Goal: Information Seeking & Learning: Understand process/instructions

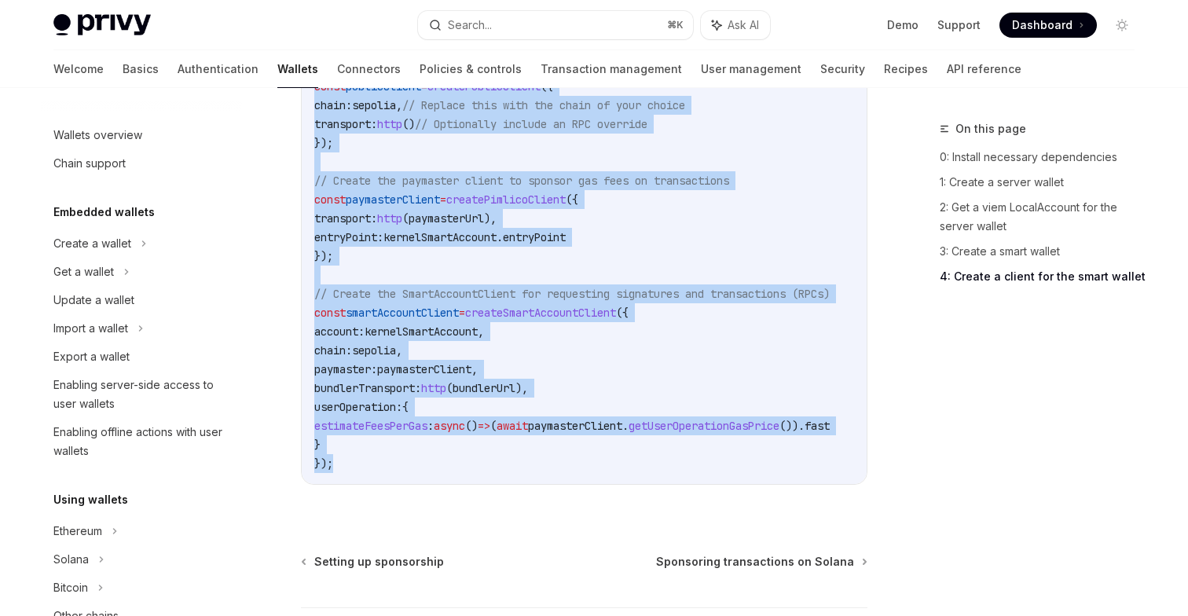
scroll to position [913, 0]
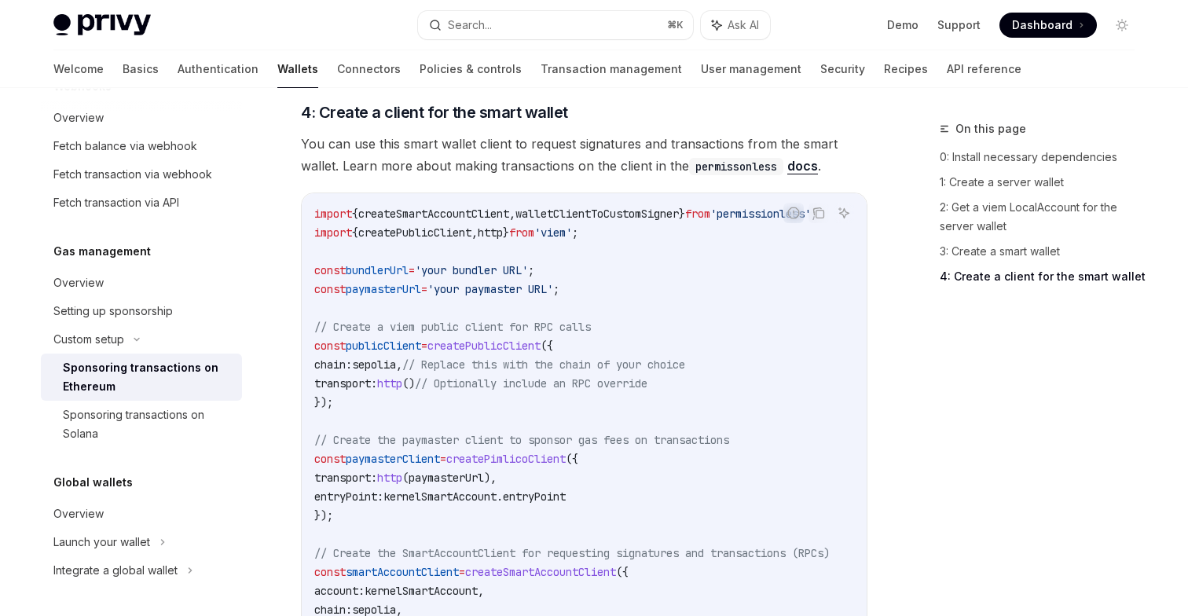
scroll to position [1761, 0]
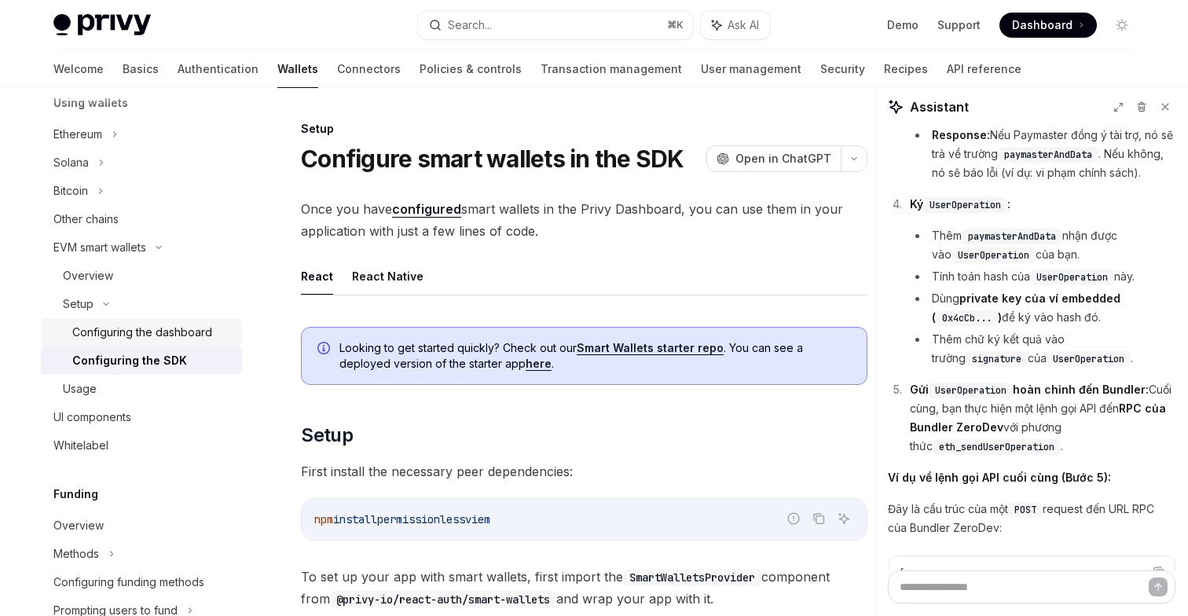
click at [163, 330] on div "Configuring the dashboard" at bounding box center [142, 332] width 140 height 19
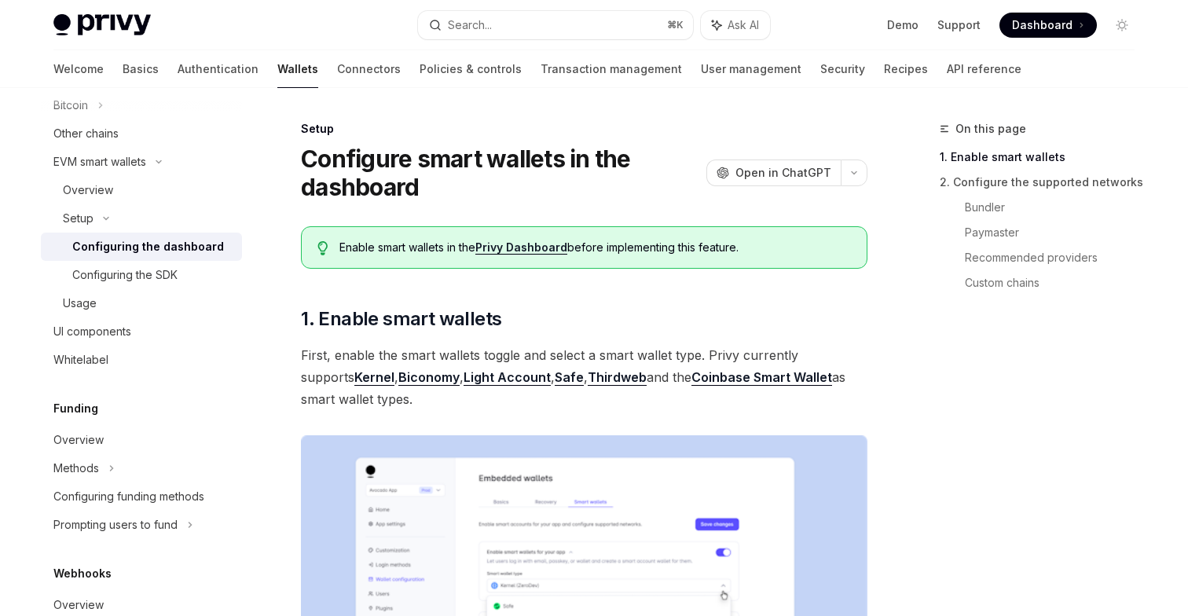
scroll to position [349, 0]
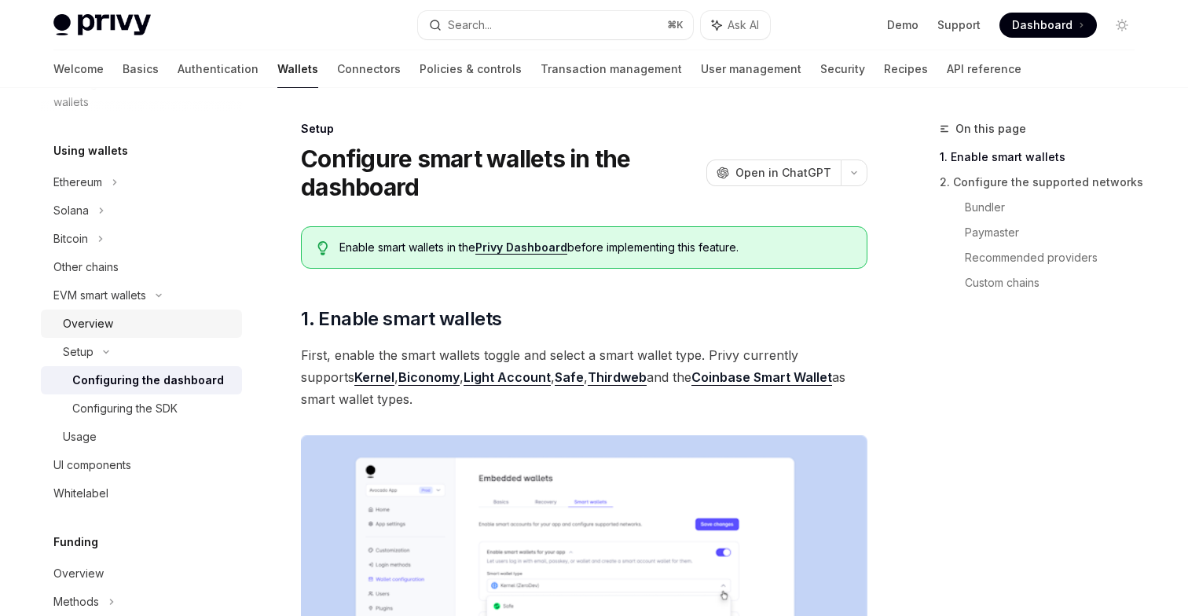
click at [107, 317] on div "Overview" at bounding box center [88, 323] width 50 height 19
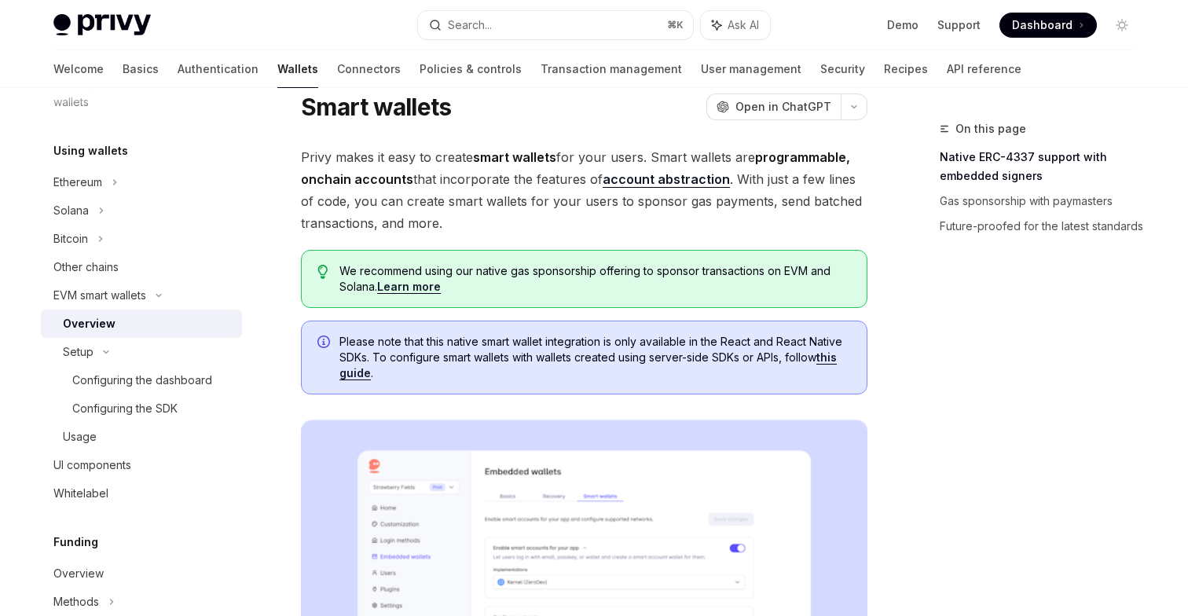
scroll to position [82, 0]
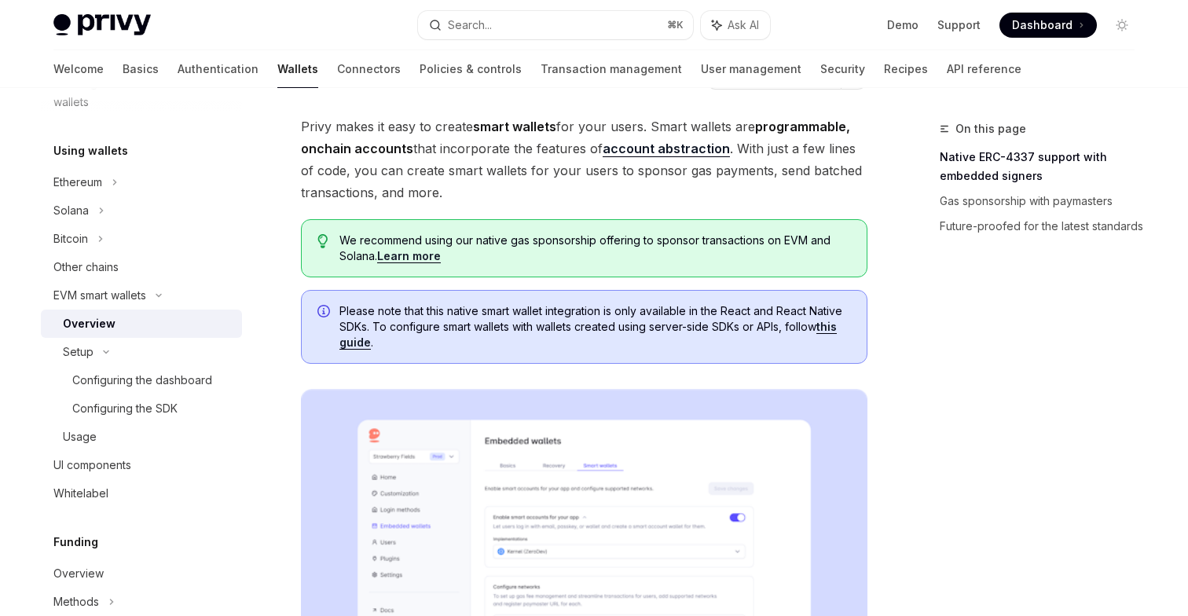
click at [357, 337] on link "this guide" at bounding box center [587, 335] width 497 height 30
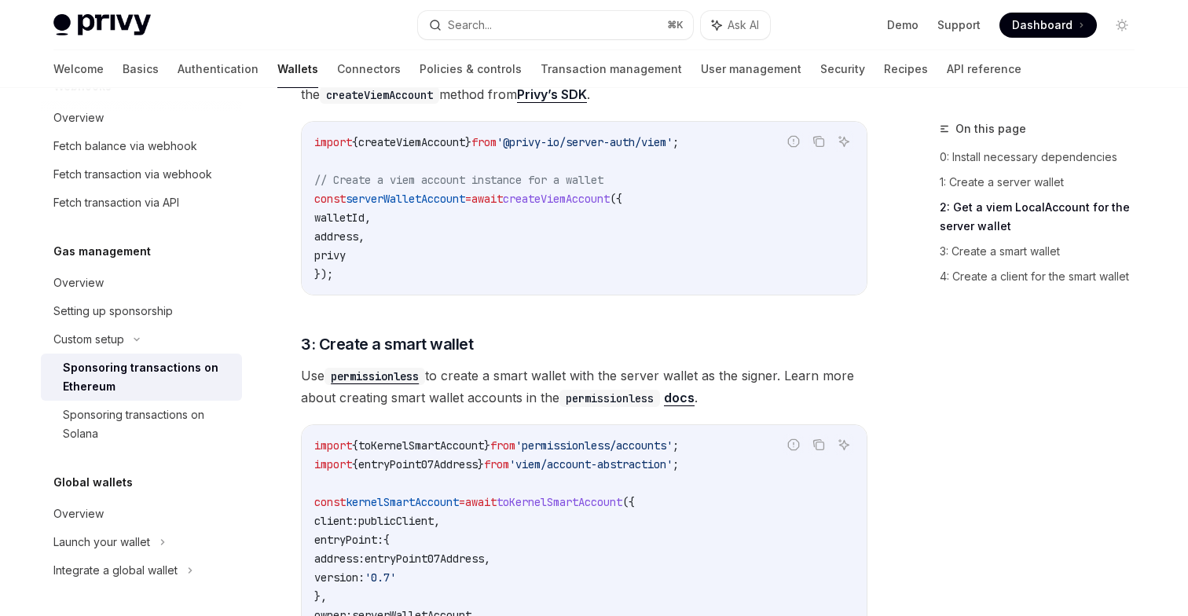
scroll to position [1295, 0]
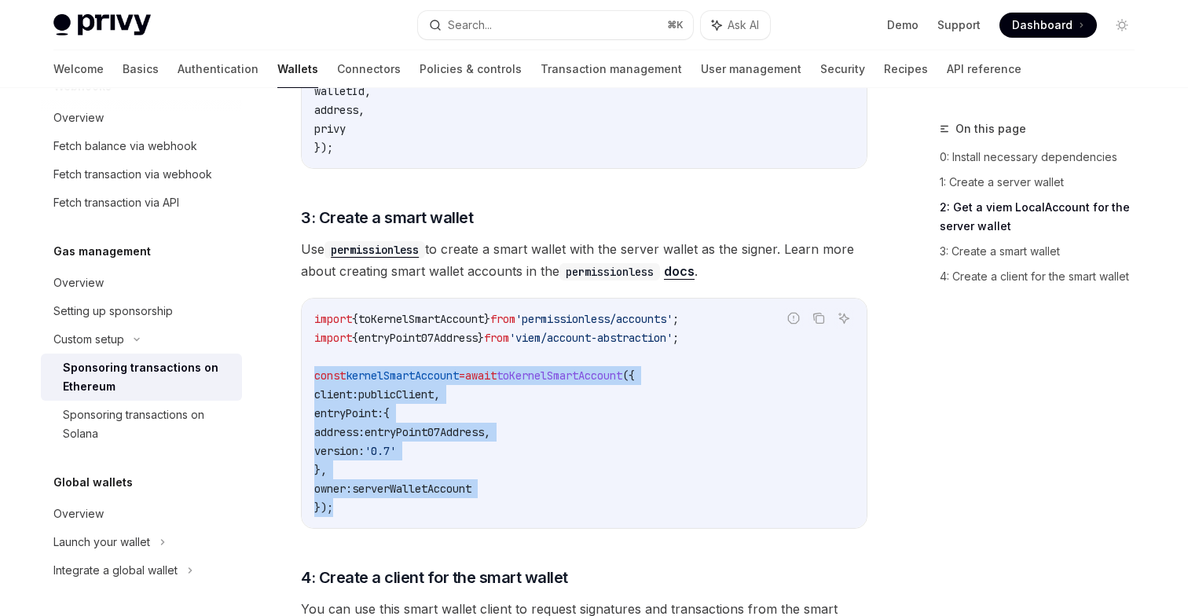
drag, startPoint x: 312, startPoint y: 357, endPoint x: 343, endPoint y: 487, distance: 134.1
click at [343, 487] on div "import { toKernelSmartAccount } from 'permissionless/accounts' ; import { entry…" at bounding box center [584, 413] width 565 height 229
copy code "const kernelSmartAccount = await toKernelSmartAccount ({ client: publicClient ,…"
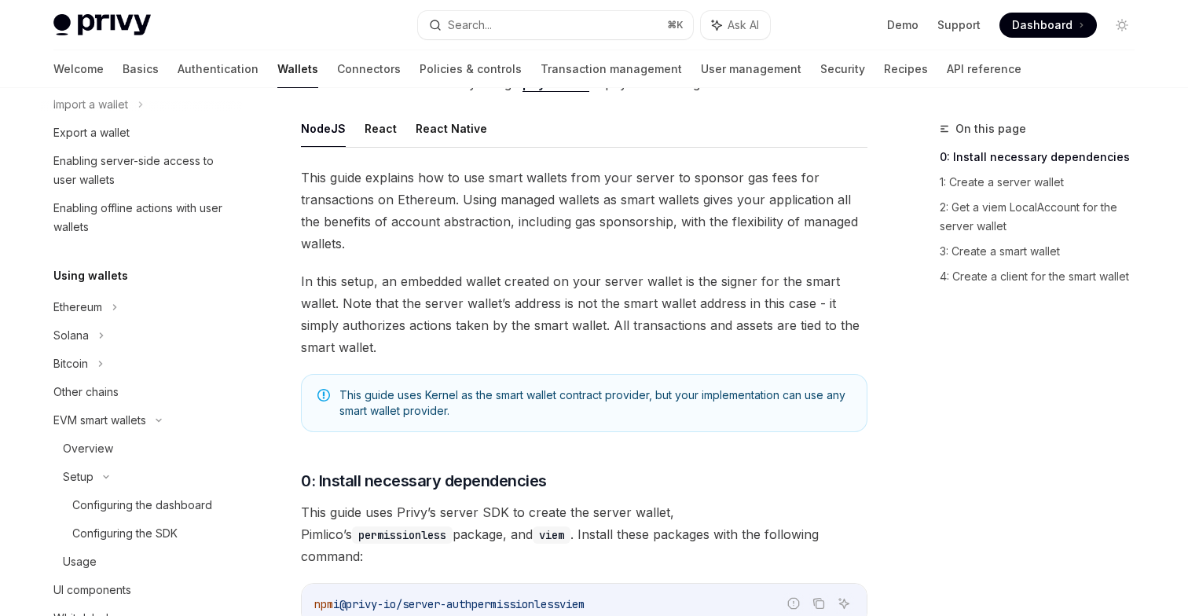
scroll to position [229, 0]
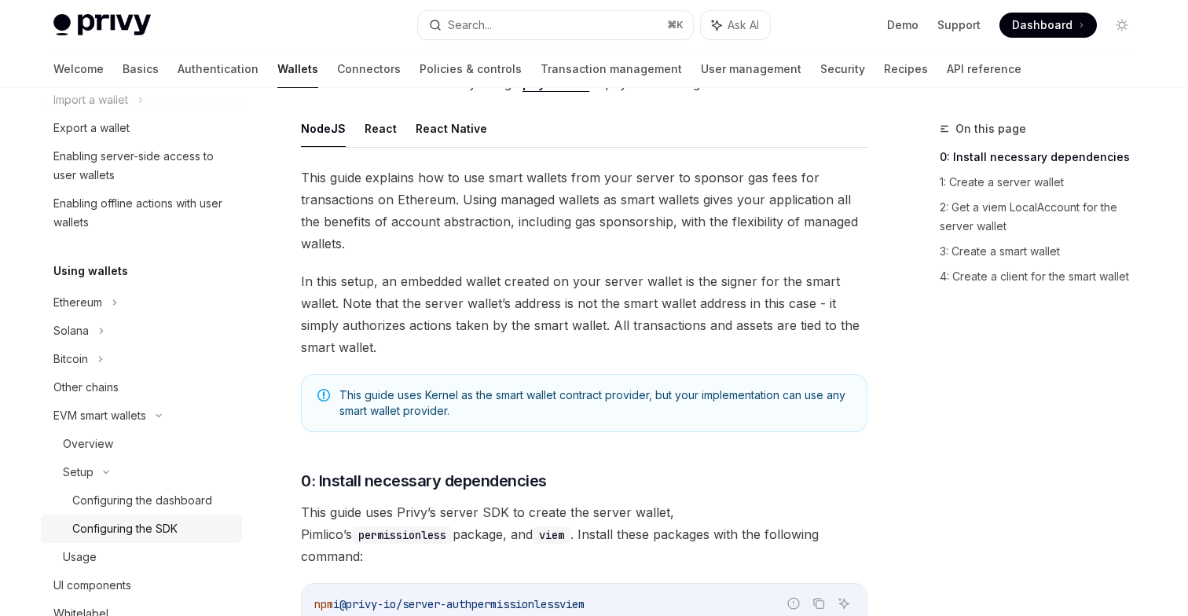
click at [153, 533] on div "Configuring the SDK" at bounding box center [124, 528] width 105 height 19
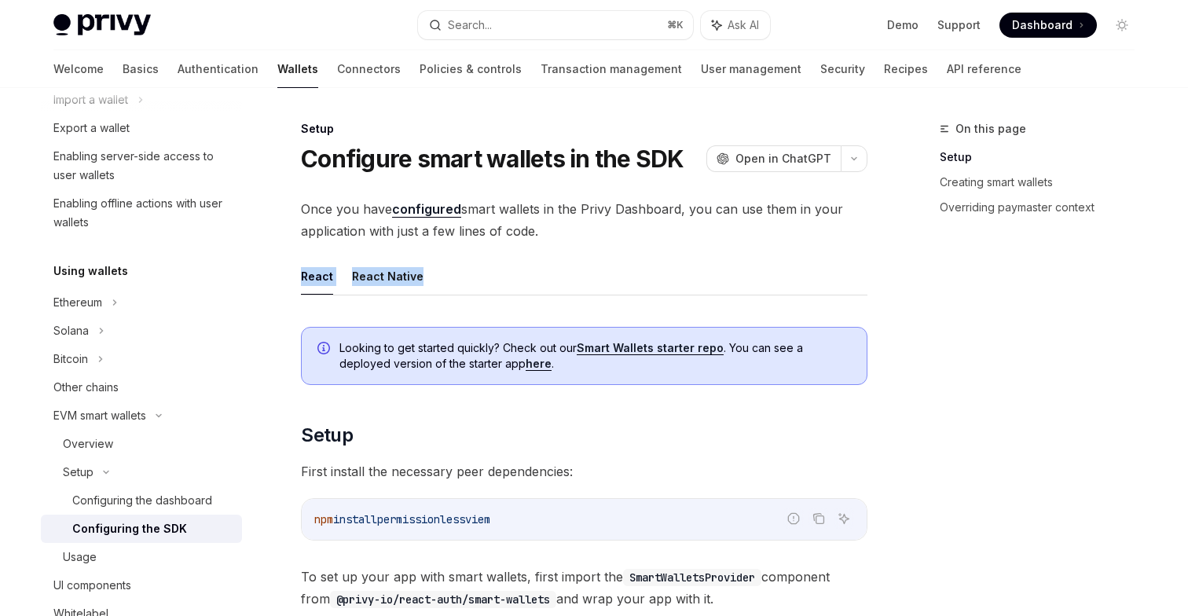
drag, startPoint x: 281, startPoint y: 282, endPoint x: 431, endPoint y: 277, distance: 149.3
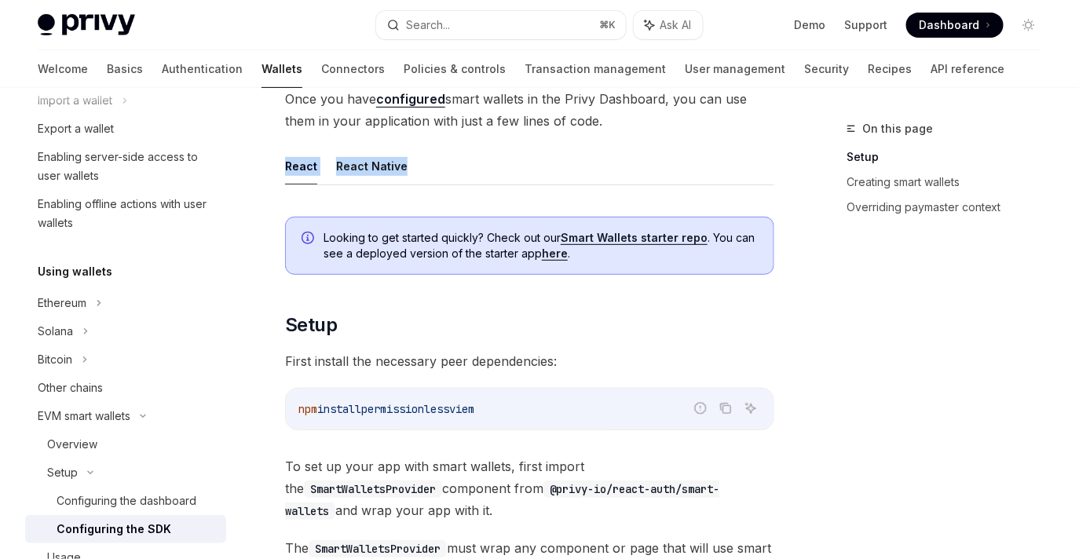
scroll to position [27, 0]
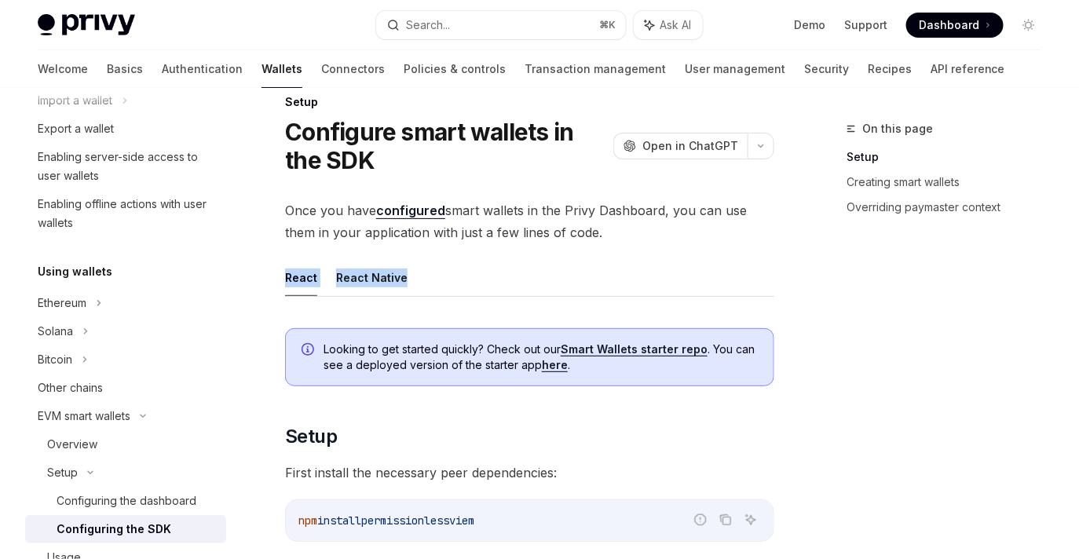
click at [491, 134] on h1 "Configure smart wallets in the SDK" at bounding box center [446, 146] width 322 height 57
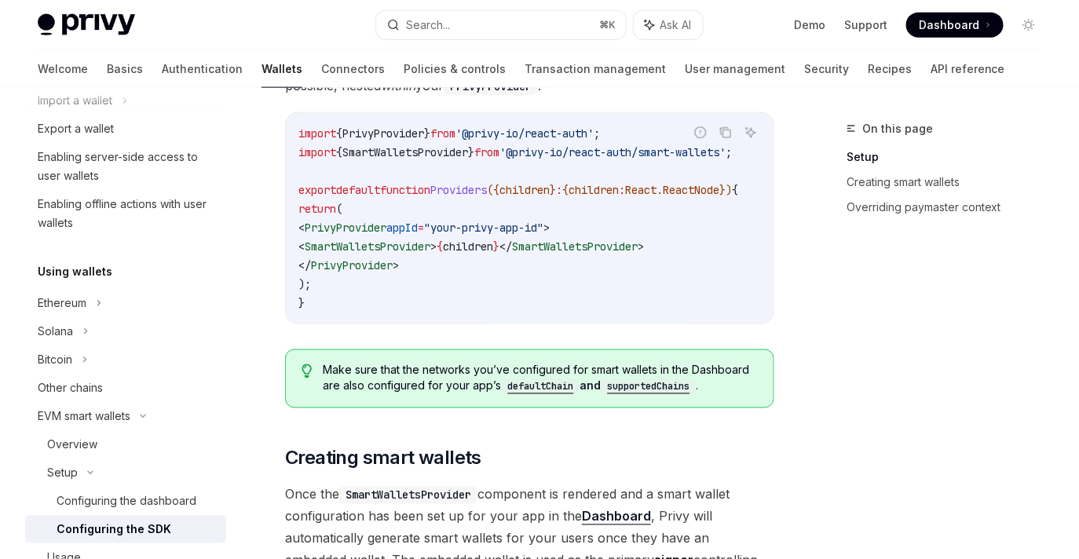
scroll to position [646, 0]
click at [431, 246] on span "SmartWalletsProvider" at bounding box center [368, 246] width 126 height 14
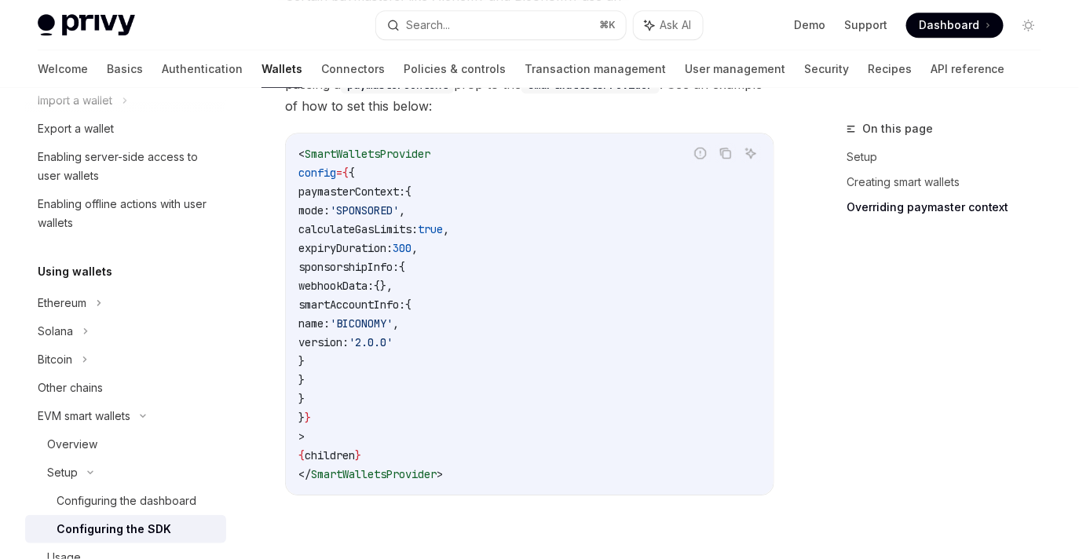
scroll to position [1407, 0]
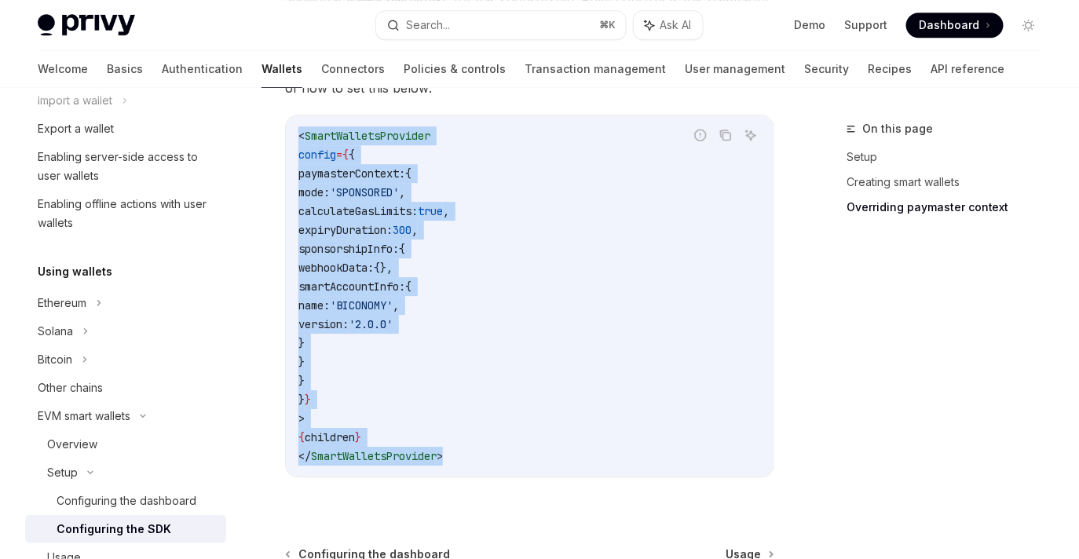
drag, startPoint x: 299, startPoint y: 141, endPoint x: 451, endPoint y: 455, distance: 349.3
click at [451, 455] on code "< SmartWalletsProvider config = { { paymasterContext: { mode: 'SPONSORED' , cal…" at bounding box center [530, 295] width 463 height 339
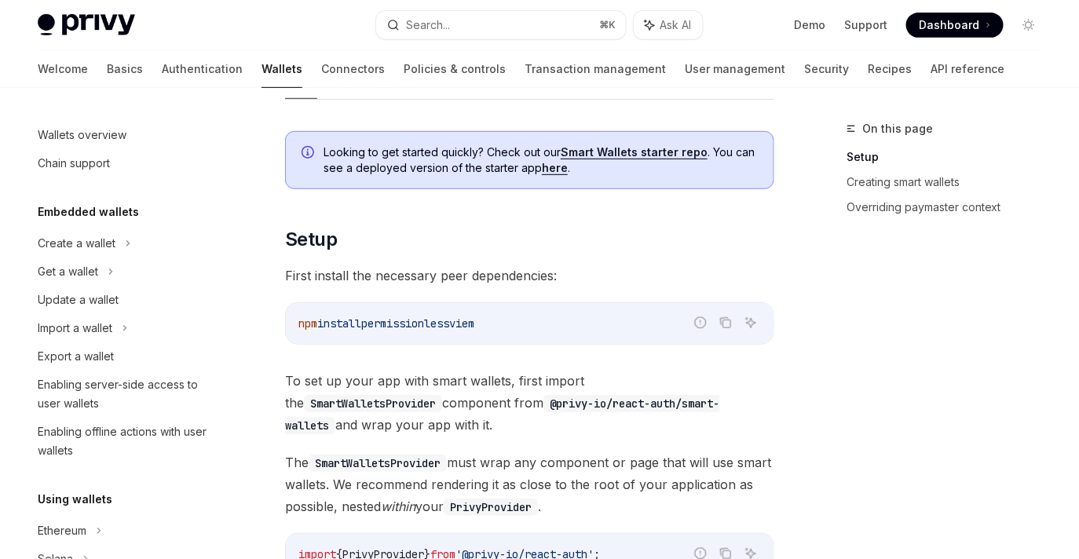
scroll to position [0, 0]
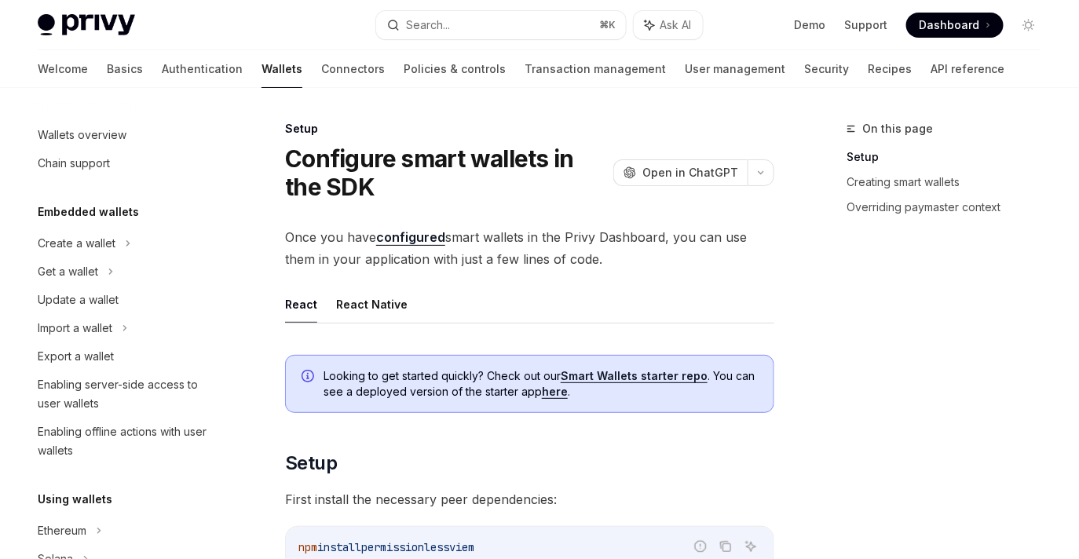
click at [357, 167] on h1 "Configure smart wallets in the SDK" at bounding box center [446, 173] width 322 height 57
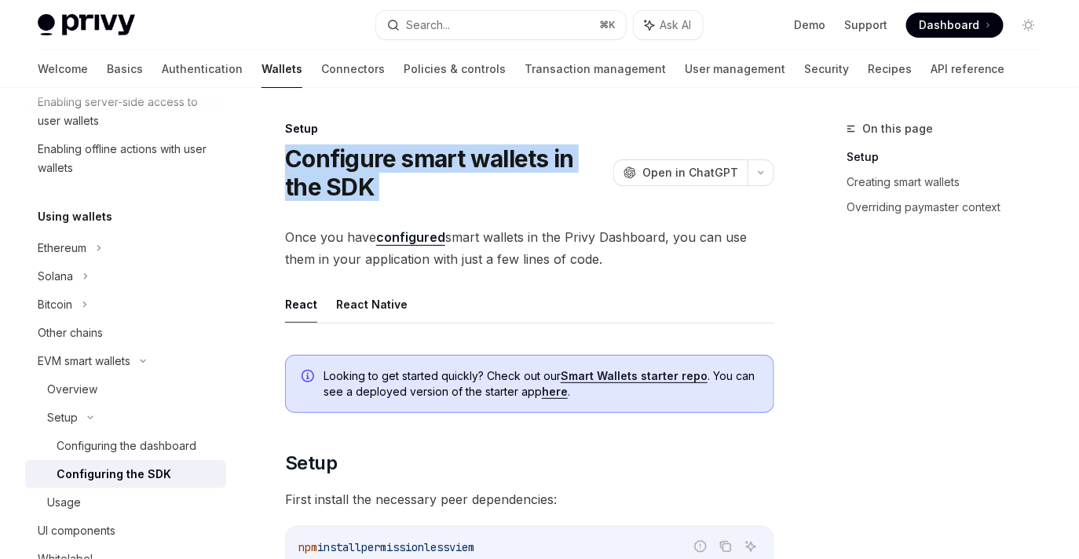
scroll to position [373, 0]
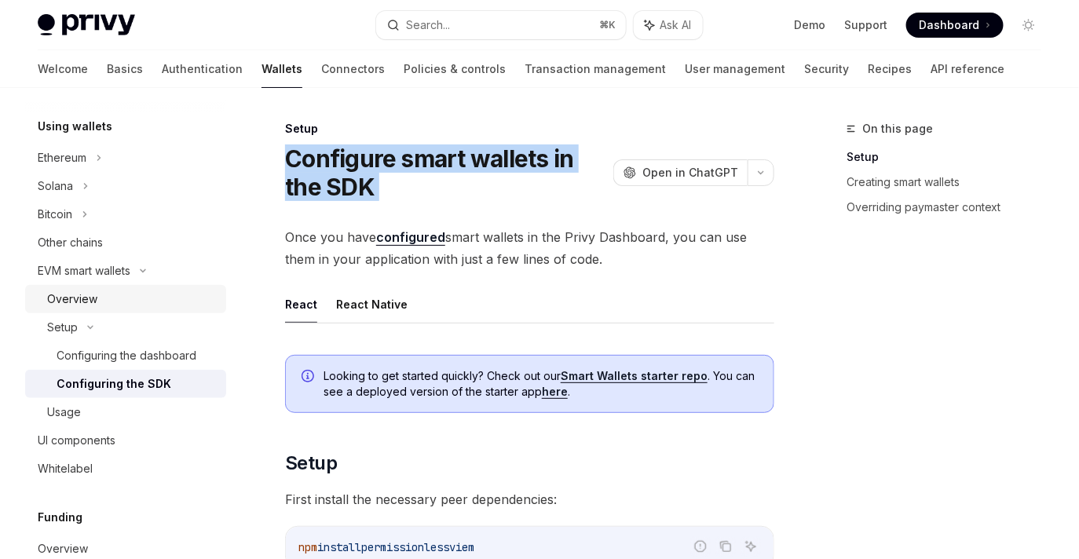
click at [123, 300] on div "Overview" at bounding box center [132, 299] width 170 height 19
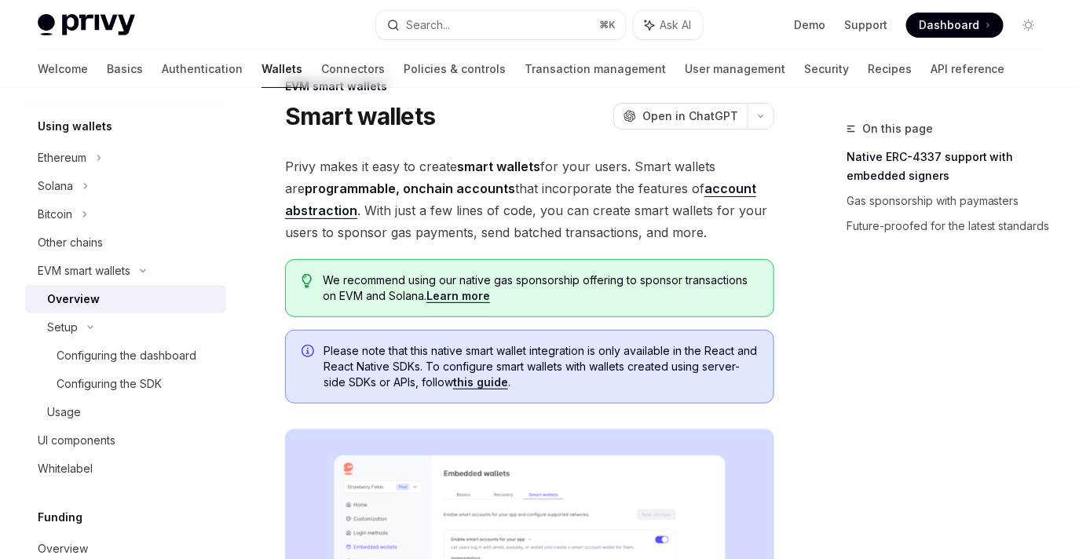
scroll to position [43, 0]
click at [507, 379] on link "this guide" at bounding box center [480, 382] width 55 height 14
type textarea "*"
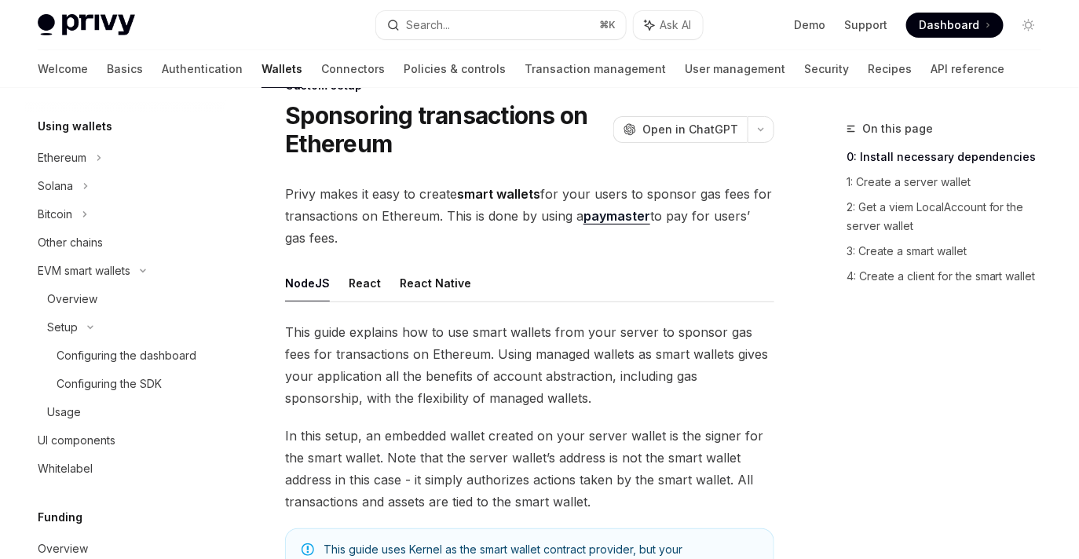
scroll to position [1022, 0]
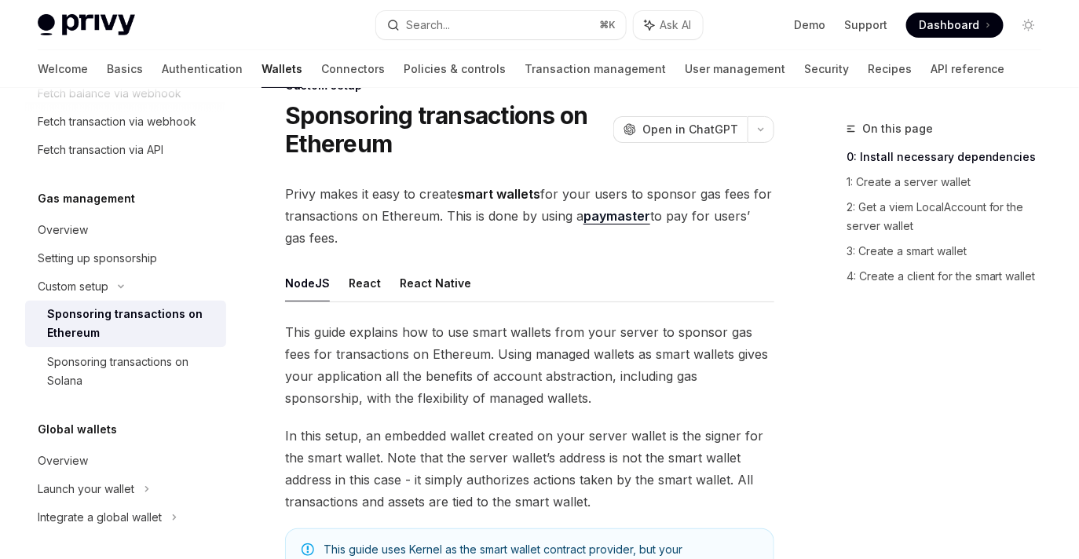
click at [543, 349] on span "This guide explains how to use smart wallets from your server to sponsor gas fe…" at bounding box center [529, 365] width 489 height 88
click at [706, 145] on div "Sponsoring transactions on Ethereum OpenAI Open in ChatGPT" at bounding box center [529, 129] width 489 height 57
click at [764, 134] on button "button" at bounding box center [761, 129] width 27 height 27
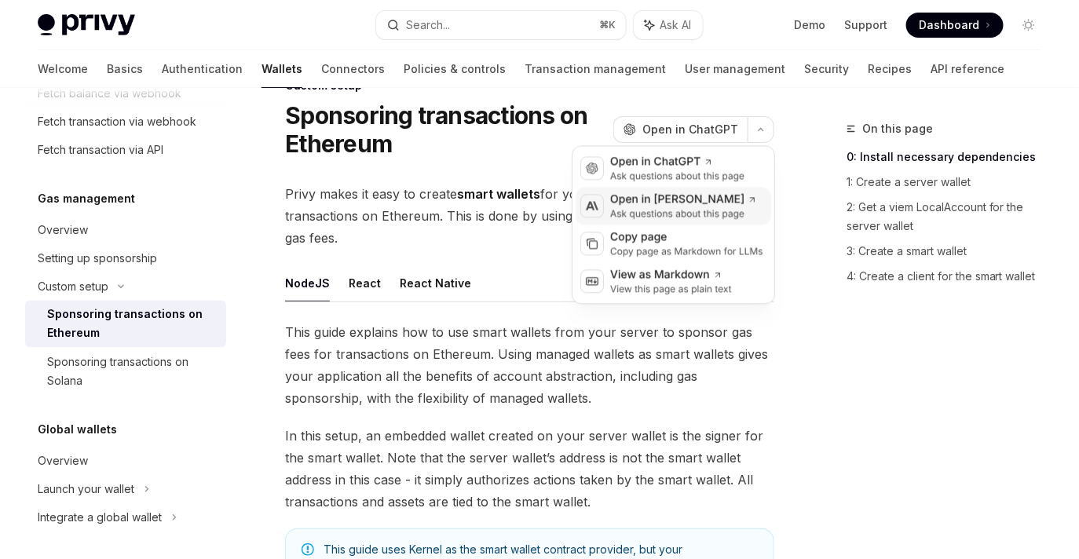
click at [749, 200] on icon at bounding box center [753, 199] width 9 height 9
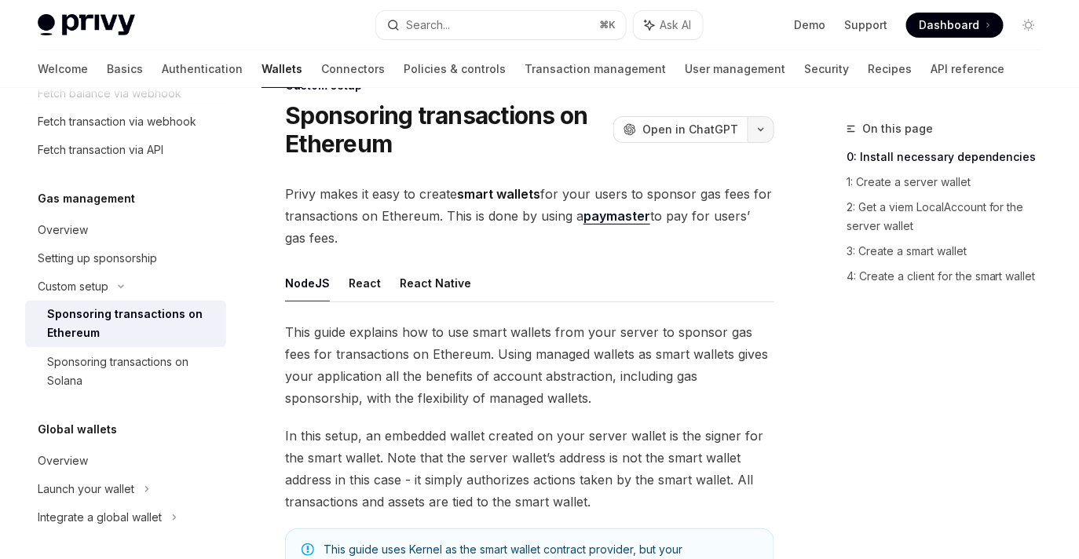
click at [766, 127] on icon "button" at bounding box center [761, 129] width 19 height 6
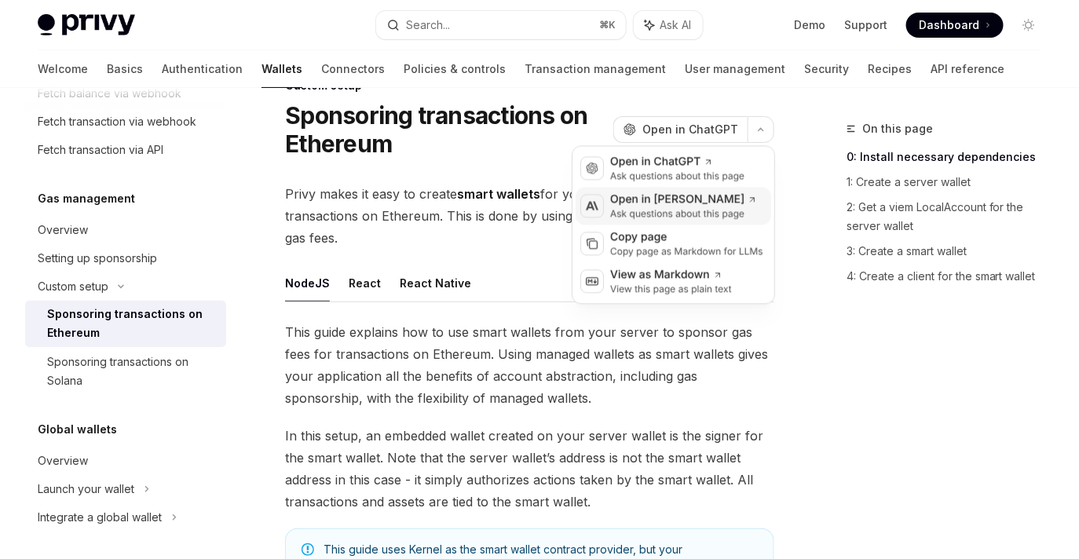
click at [663, 212] on div "Ask questions about this page" at bounding box center [683, 213] width 147 height 13
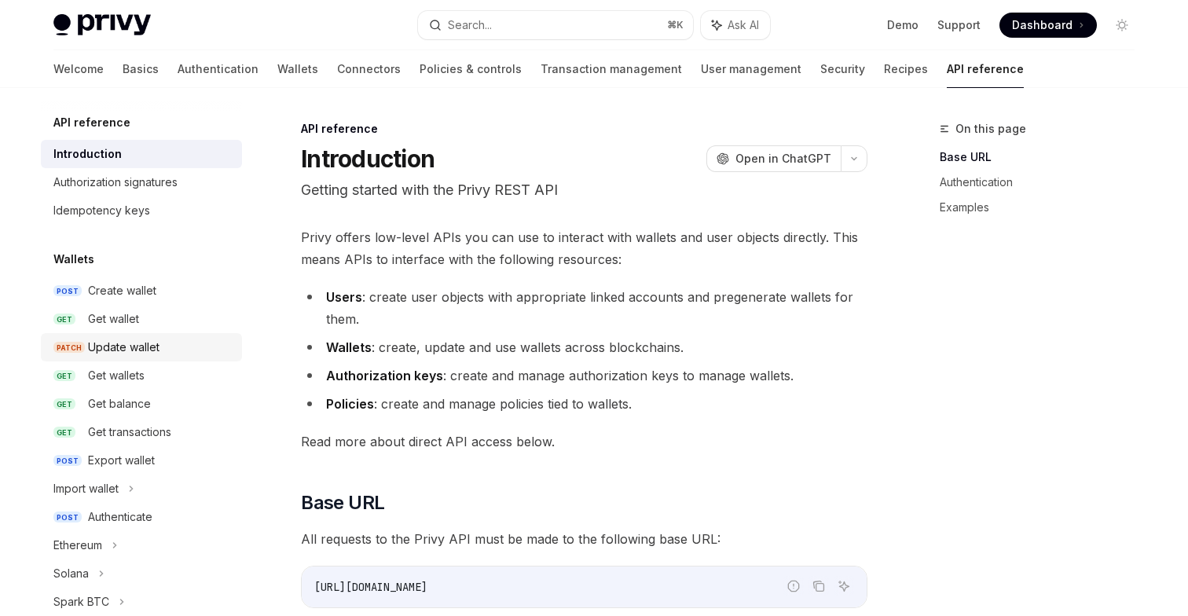
click at [153, 350] on div "Update wallet" at bounding box center [123, 347] width 71 height 19
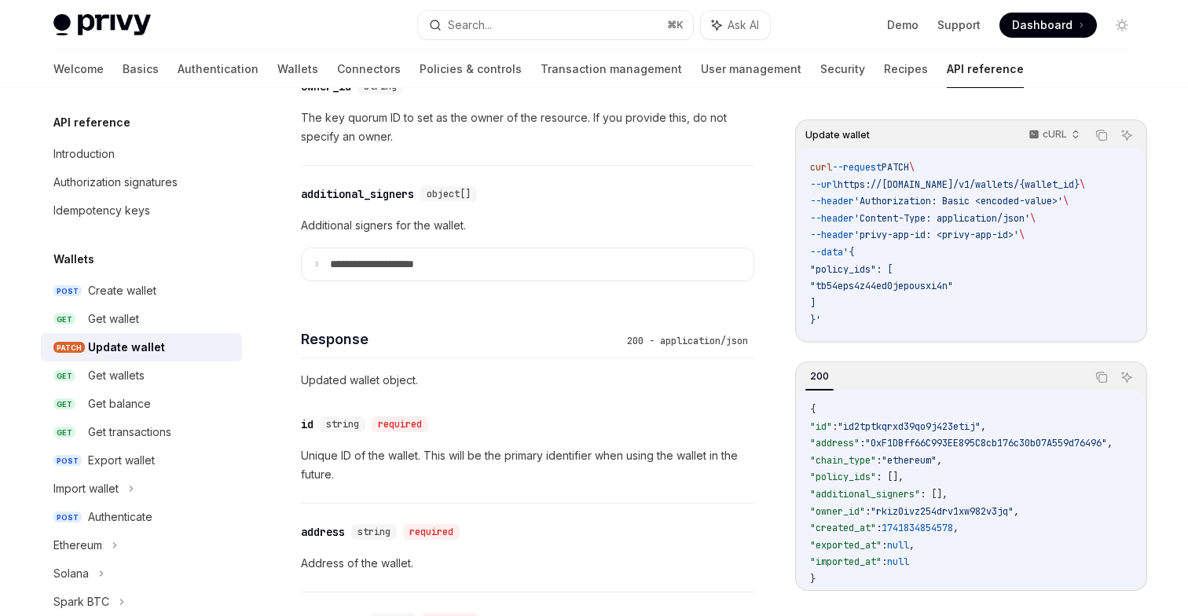
scroll to position [1231, 0]
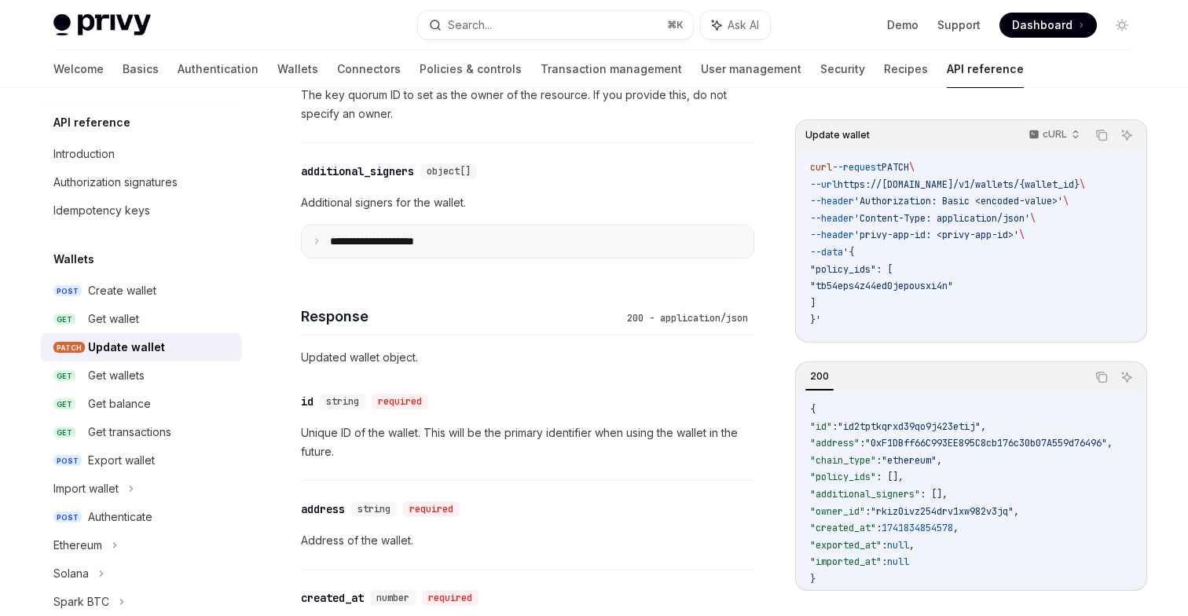
click at [322, 248] on summary "**********" at bounding box center [528, 241] width 452 height 33
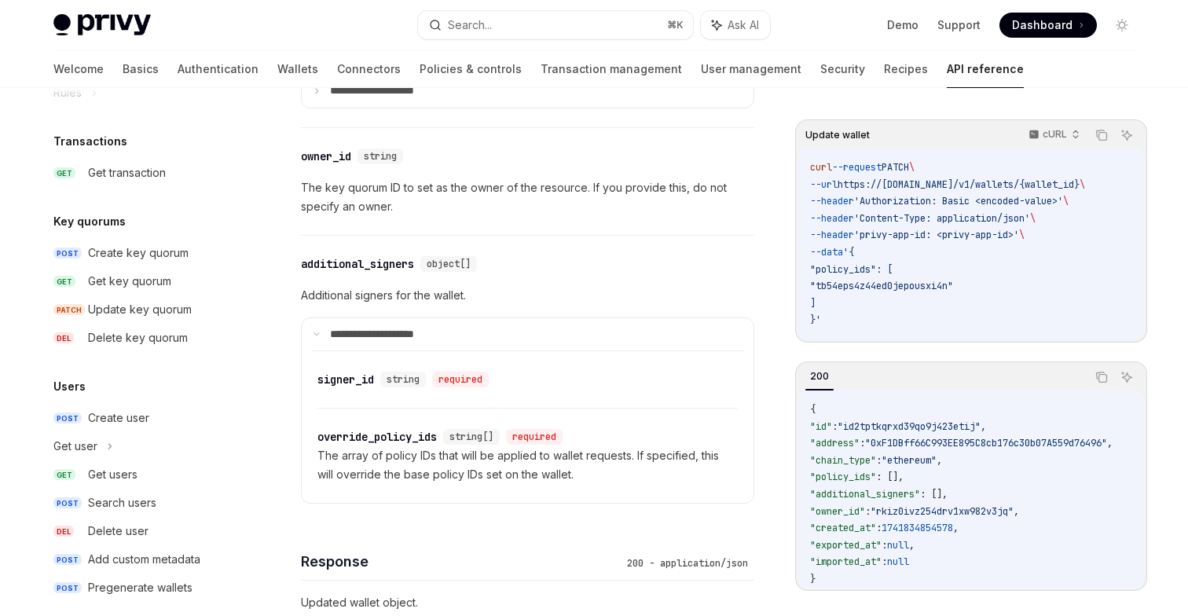
scroll to position [1035, 0]
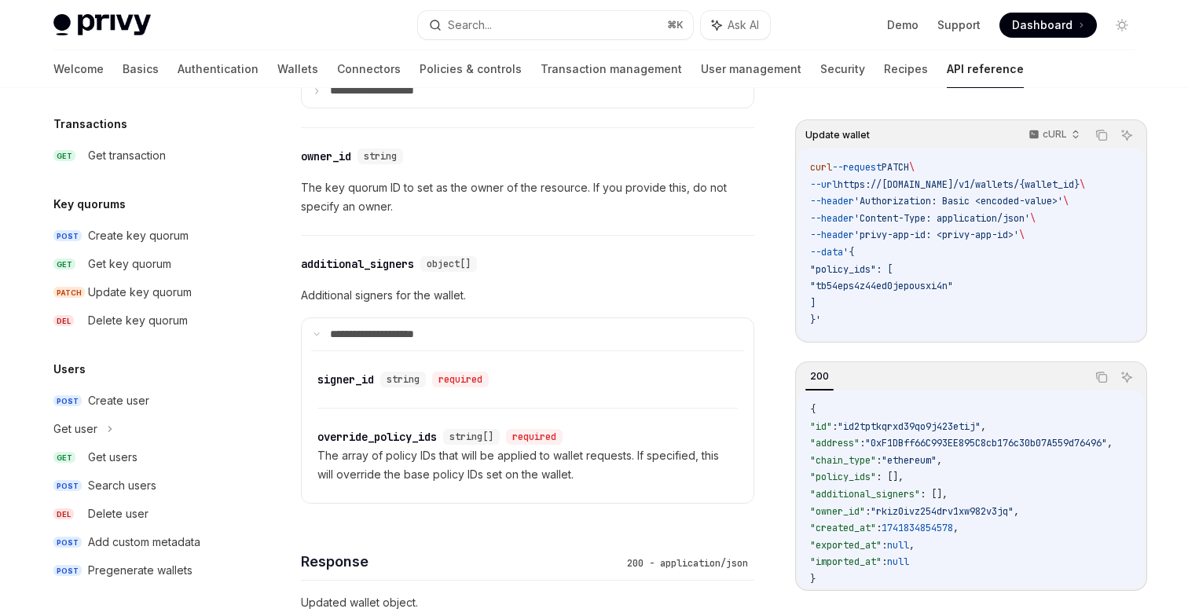
type textarea "*"
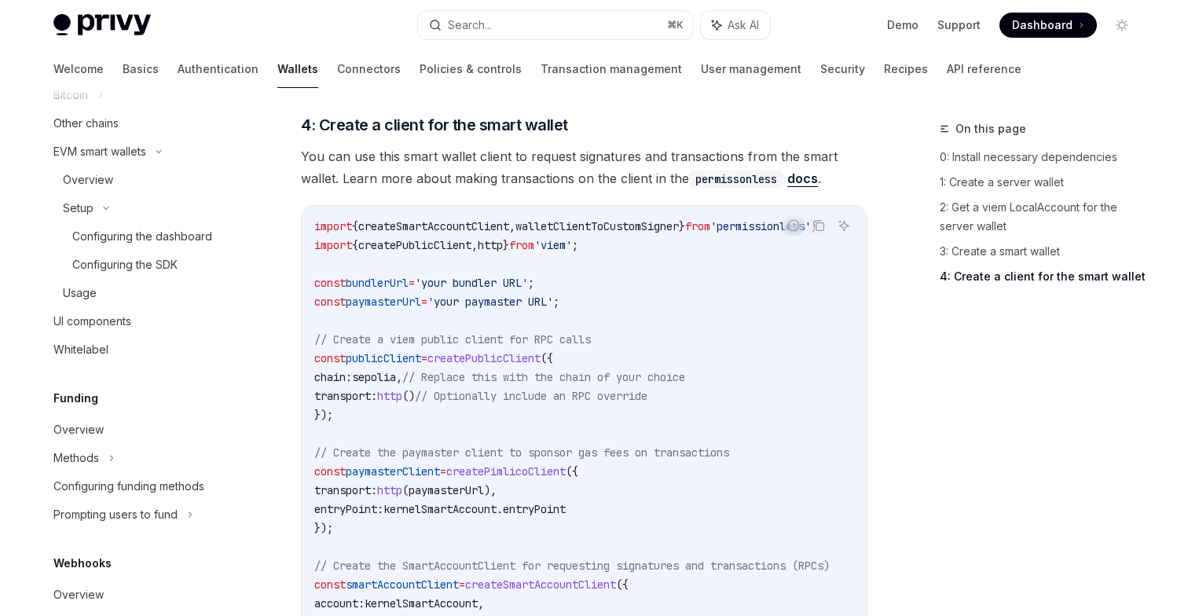
scroll to position [467, 0]
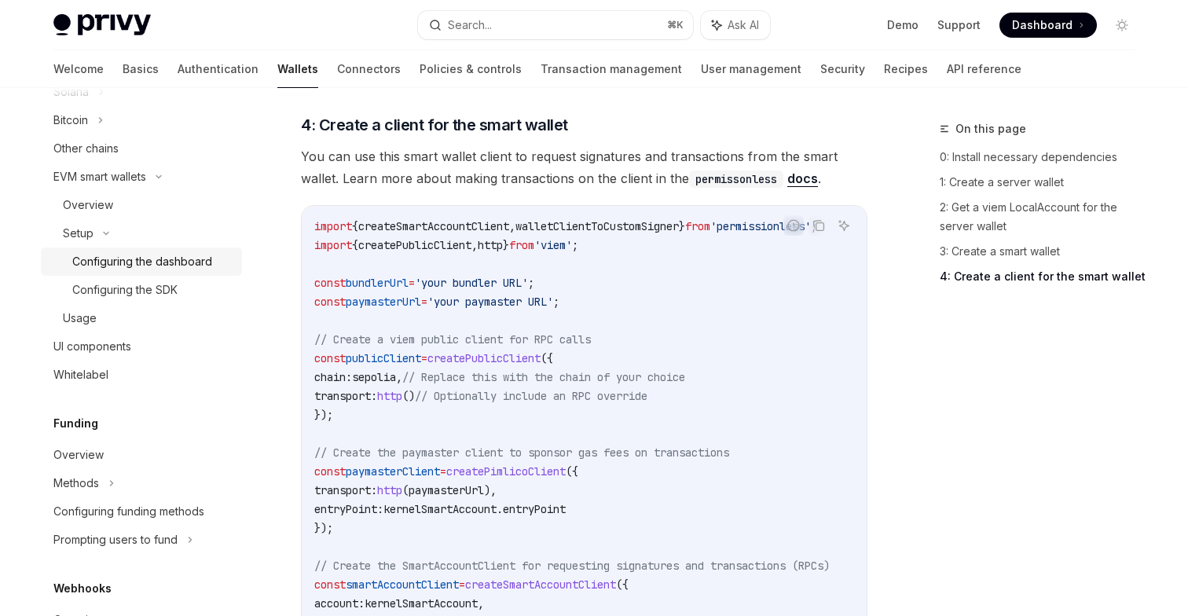
click at [173, 267] on div "Configuring the dashboard" at bounding box center [142, 261] width 140 height 19
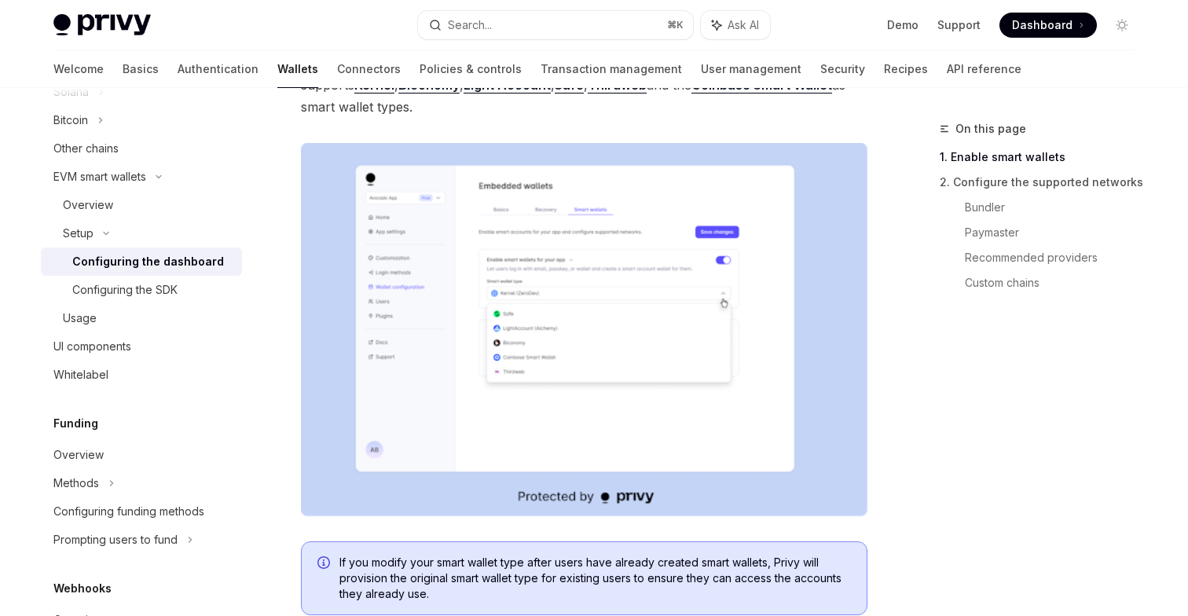
scroll to position [313, 0]
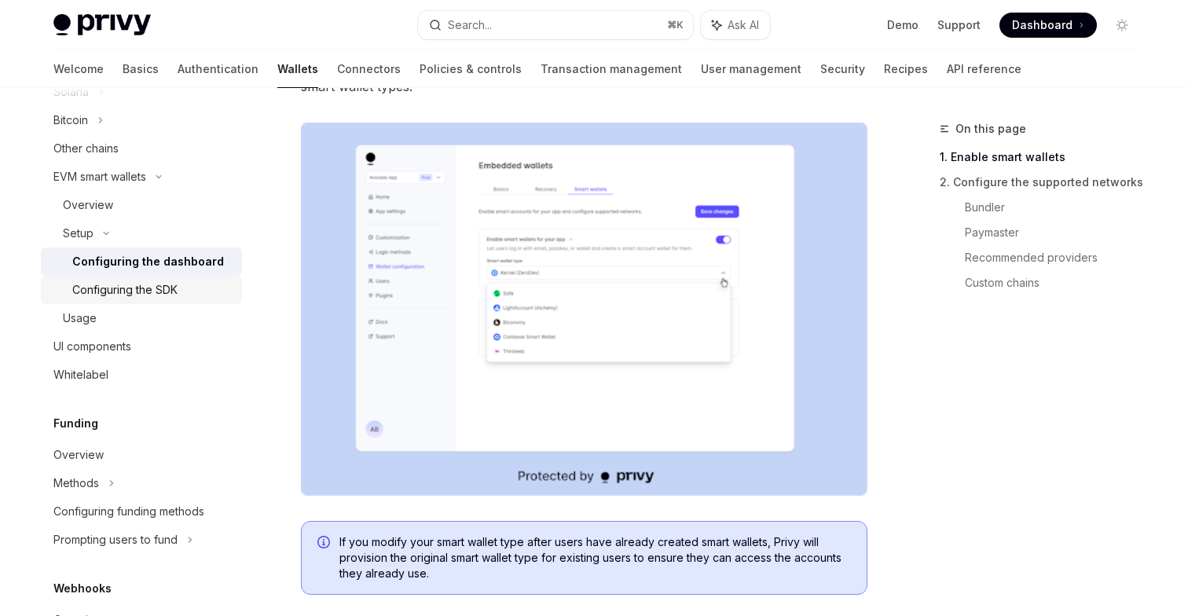
click at [196, 290] on div "Configuring the SDK" at bounding box center [152, 289] width 160 height 19
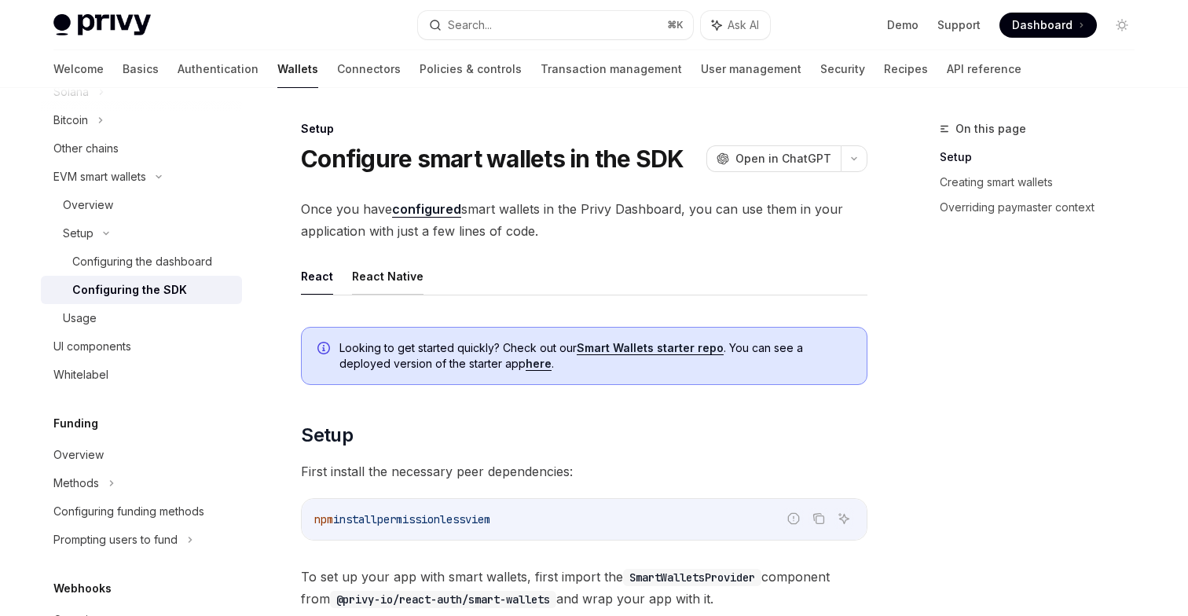
click at [389, 286] on button "React Native" at bounding box center [387, 276] width 71 height 37
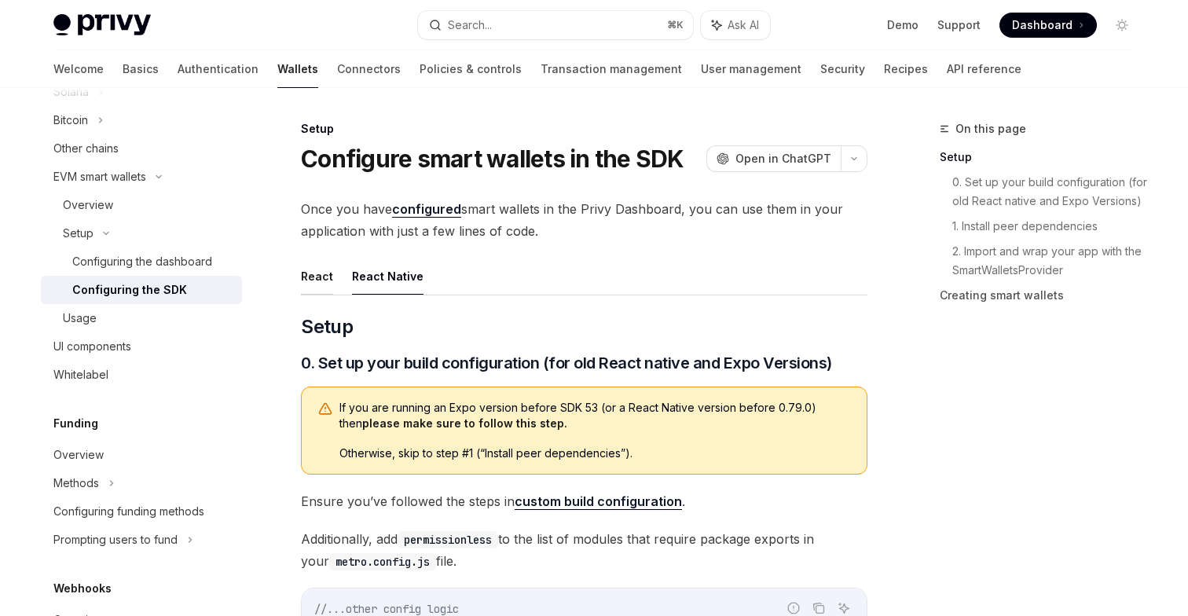
click at [301, 275] on button "React" at bounding box center [317, 276] width 32 height 37
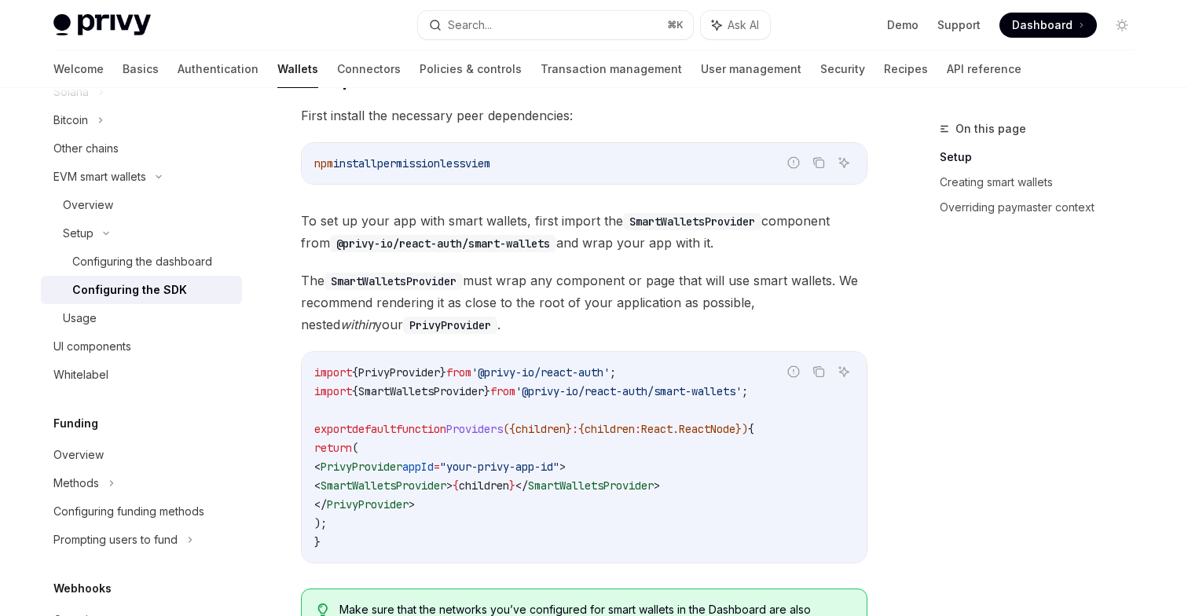
scroll to position [402, 0]
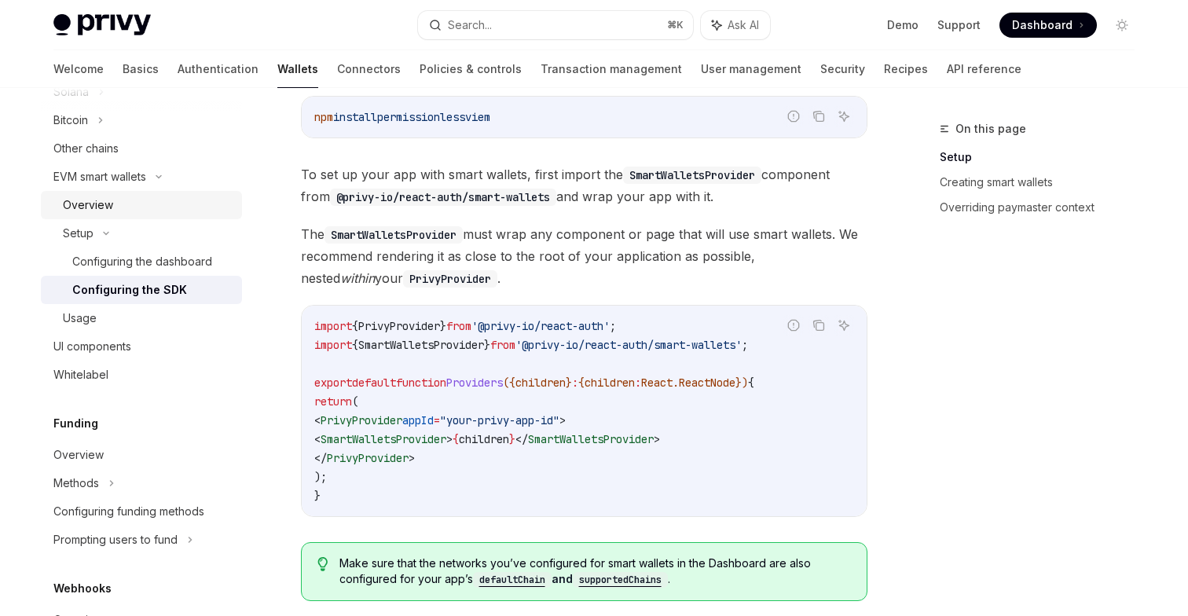
click at [128, 212] on div "Overview" at bounding box center [148, 205] width 170 height 19
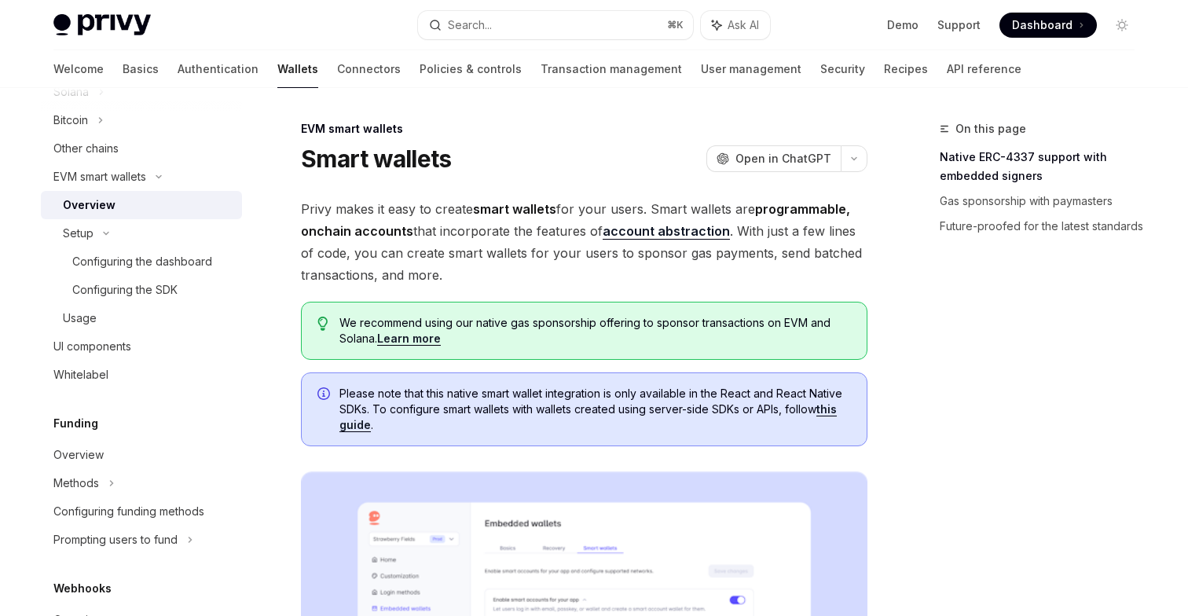
click at [358, 420] on link "this guide" at bounding box center [587, 417] width 497 height 30
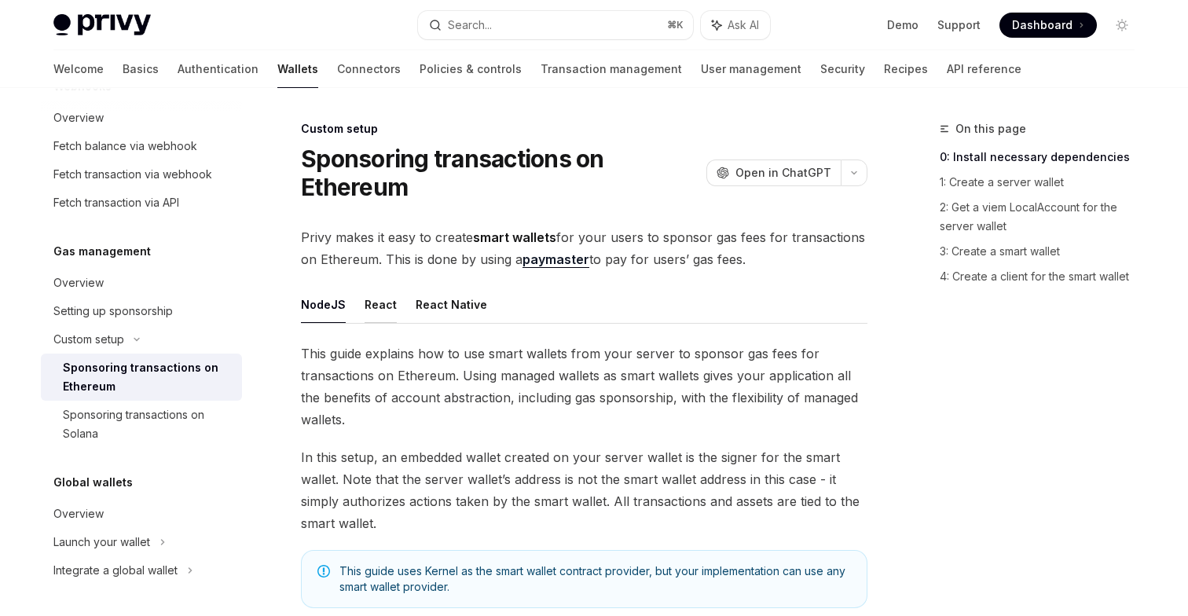
click at [385, 297] on button "React" at bounding box center [381, 304] width 32 height 37
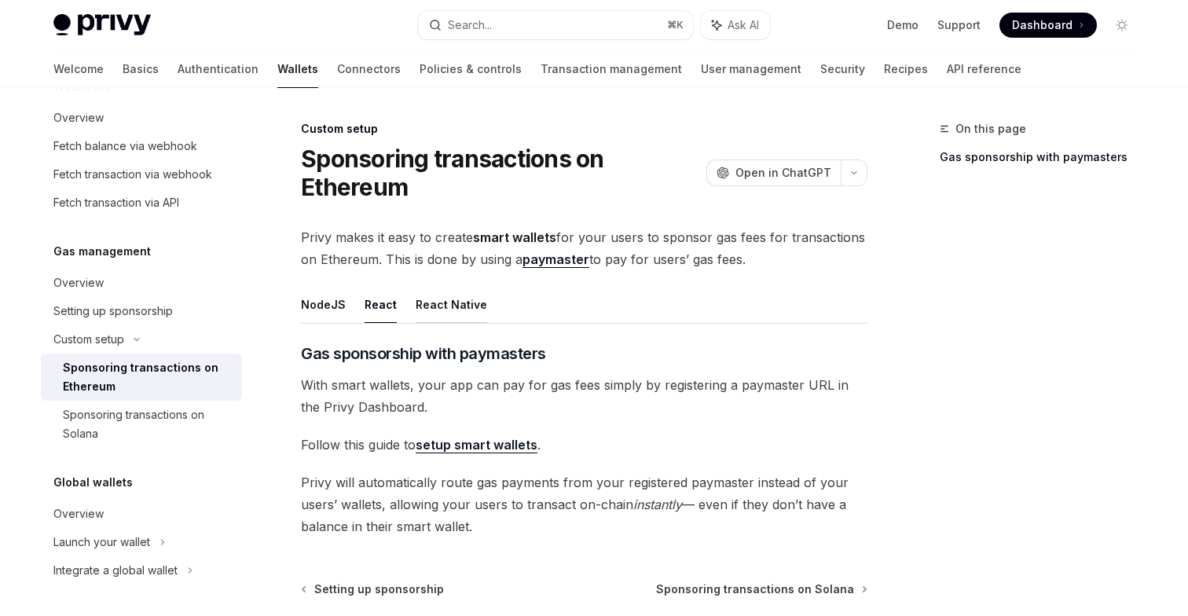
click at [445, 307] on button "React Native" at bounding box center [451, 304] width 71 height 37
click at [379, 306] on button "React" at bounding box center [381, 304] width 32 height 37
click at [328, 310] on button "NodeJS" at bounding box center [323, 304] width 45 height 37
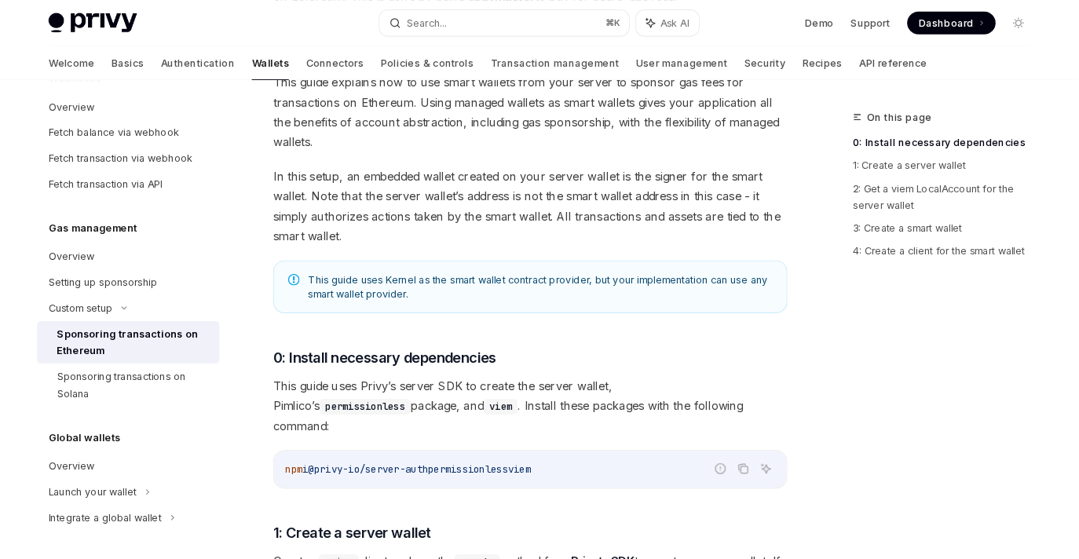
scroll to position [326, 0]
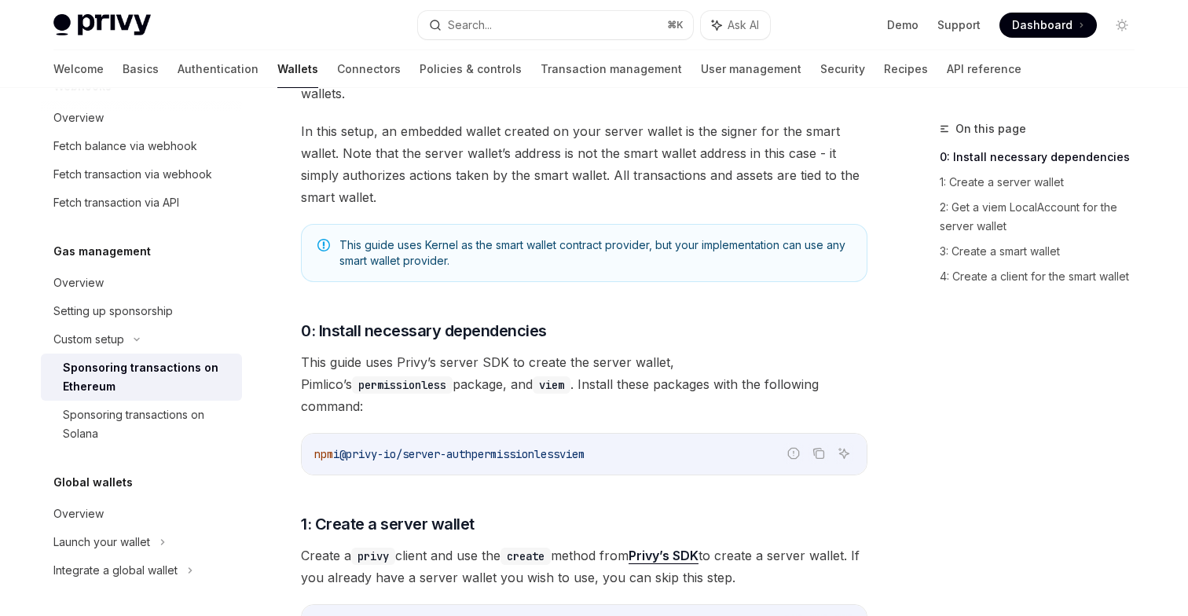
type textarea "*"
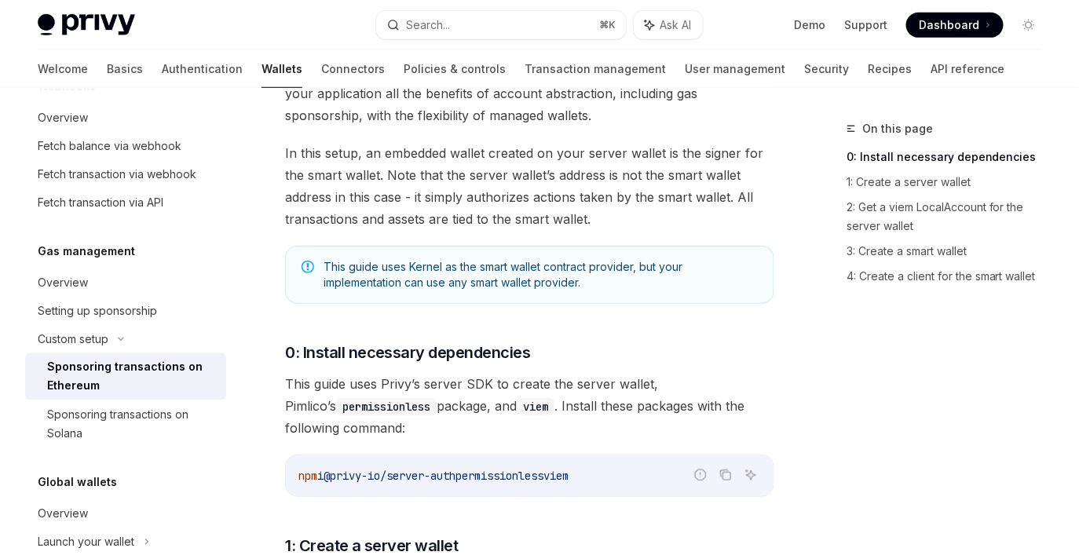
scroll to position [969, 0]
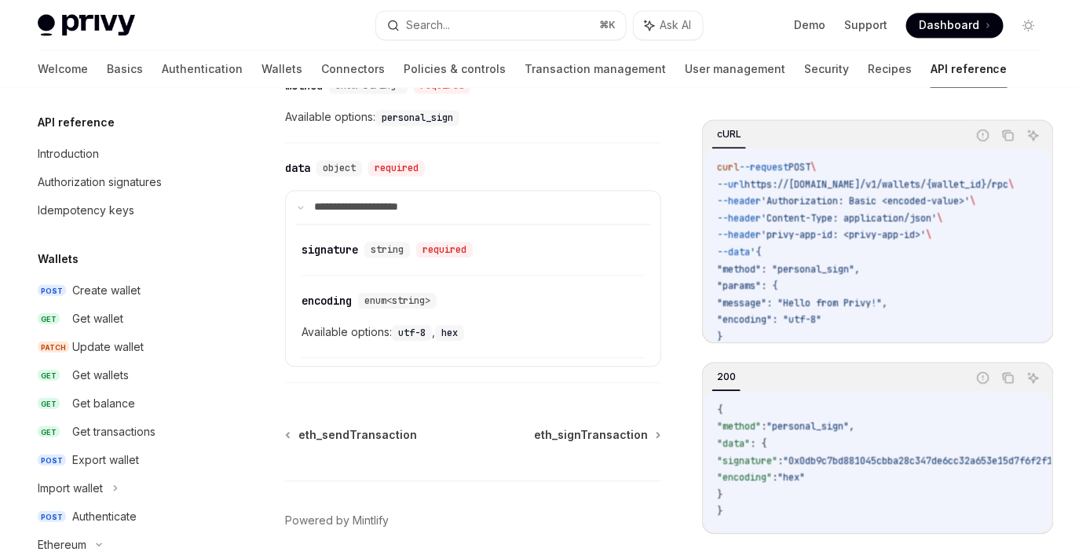
scroll to position [264, 0]
